Goal: Information Seeking & Learning: Check status

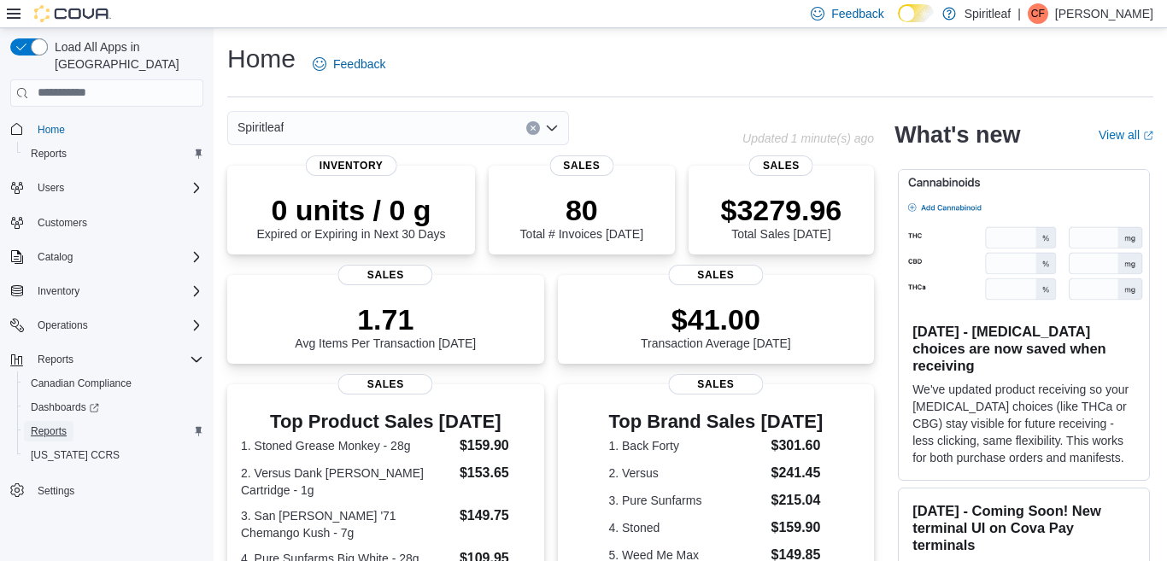
click at [50, 425] on span "Reports" at bounding box center [49, 432] width 36 height 14
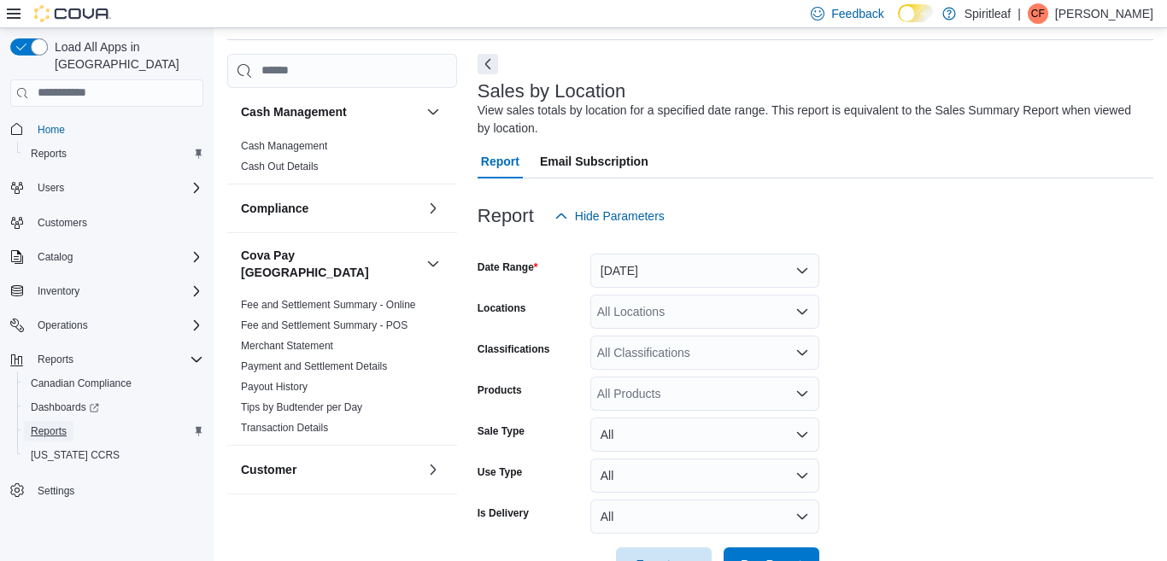
scroll to position [112, 0]
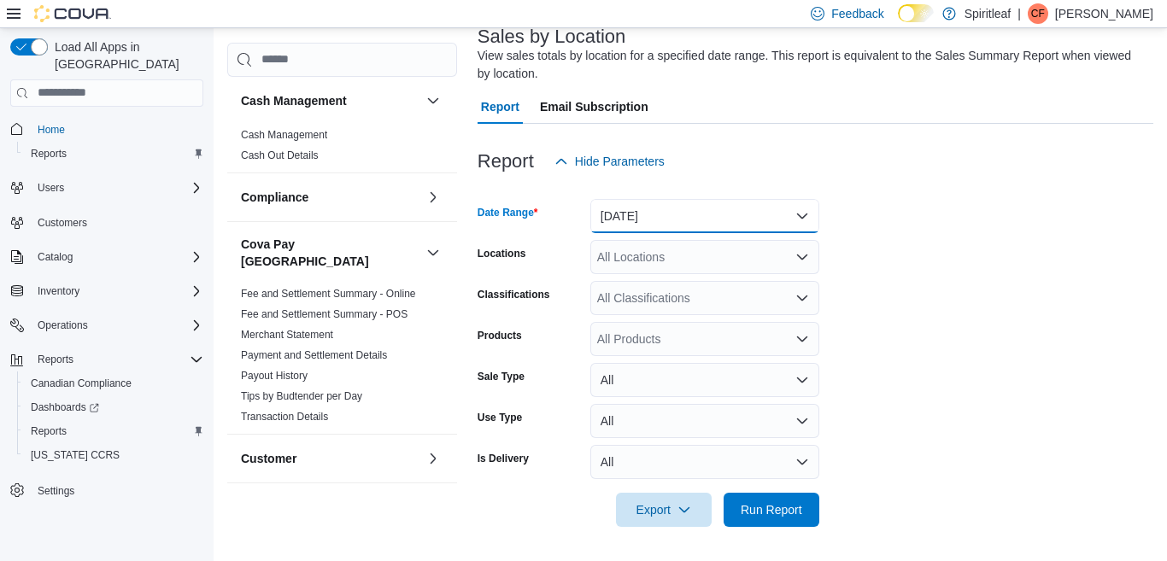
click at [802, 215] on button "[DATE]" at bounding box center [705, 216] width 229 height 34
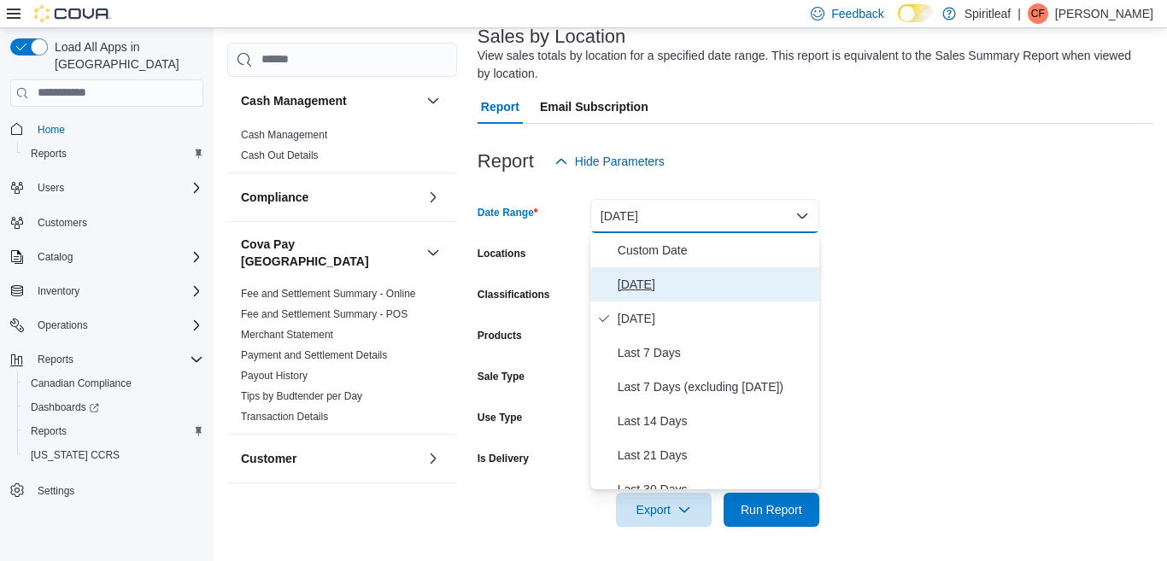
click at [636, 284] on span "[DATE]" at bounding box center [715, 284] width 195 height 21
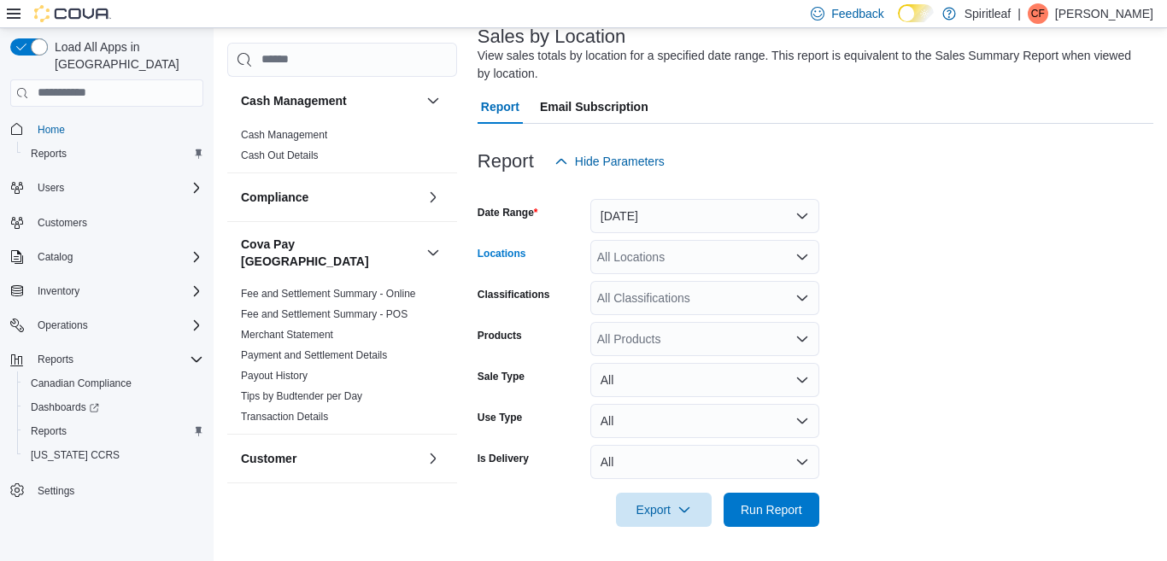
click at [640, 256] on div "All Locations" at bounding box center [705, 257] width 229 height 34
type input "***"
click at [700, 287] on span "300 - Moose Jaw" at bounding box center [698, 286] width 91 height 17
click at [773, 512] on span "Run Report" at bounding box center [772, 509] width 62 height 17
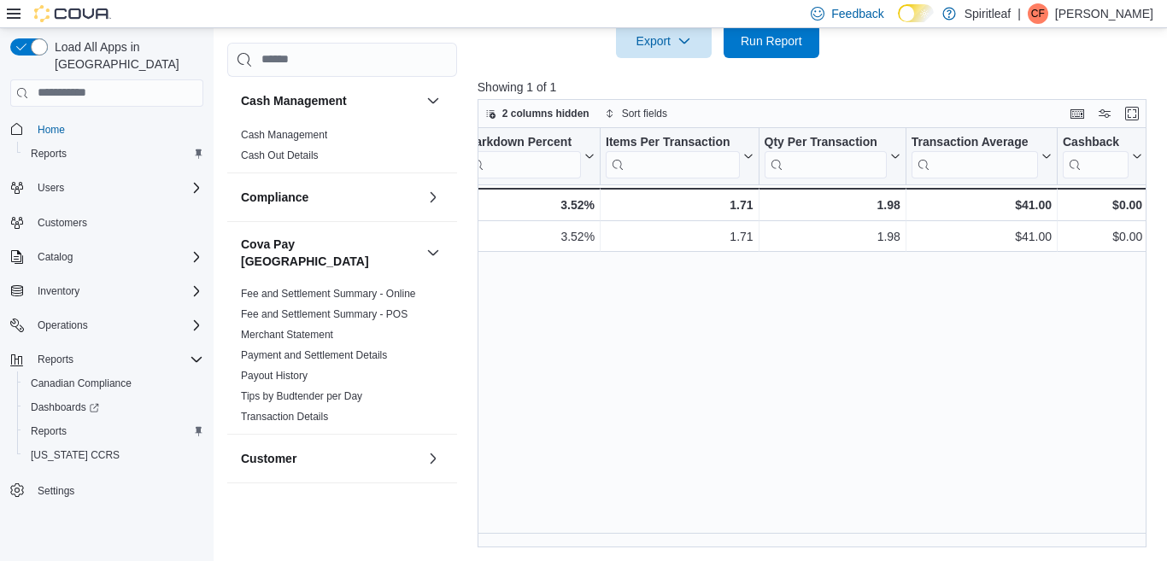
scroll to position [0, 1354]
